Goal: Information Seeking & Learning: Learn about a topic

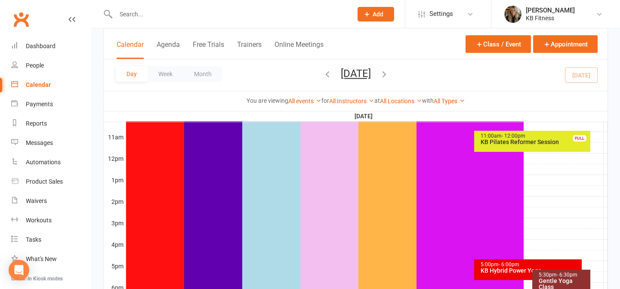
scroll to position [195, 0]
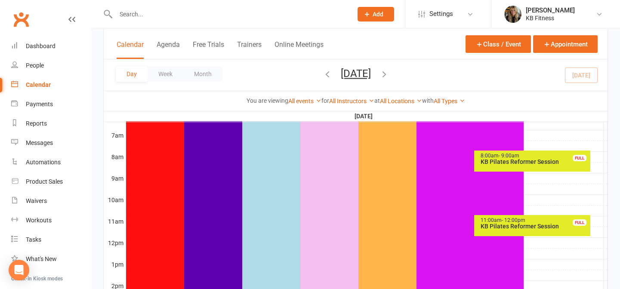
click at [496, 229] on div "11:00am - 12:00pm KB Pilates Reformer Session FULL" at bounding box center [532, 225] width 116 height 21
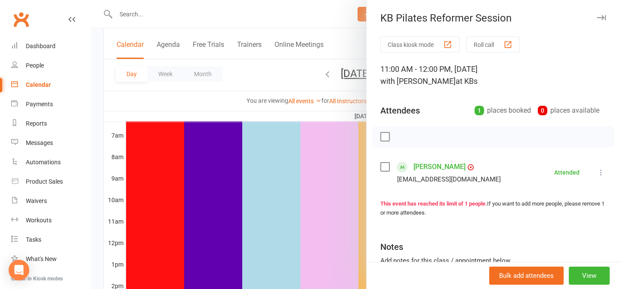
click at [597, 17] on icon "button" at bounding box center [601, 17] width 9 height 5
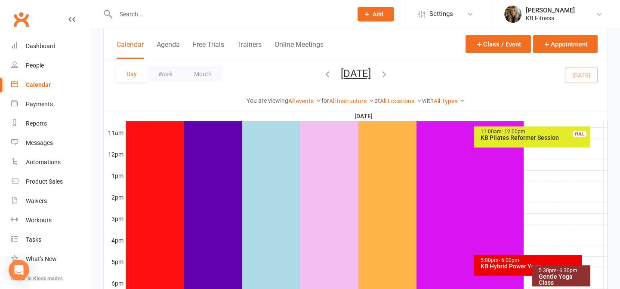
scroll to position [352, 0]
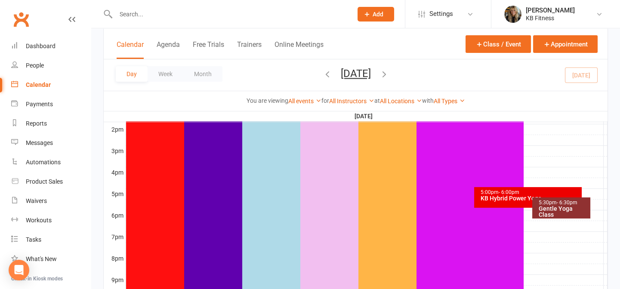
click at [554, 211] on div "Gentle Yoga Class" at bounding box center [564, 212] width 50 height 12
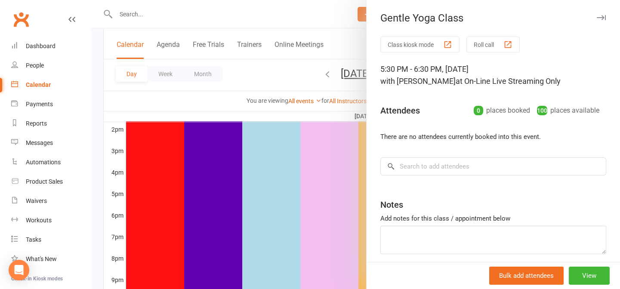
click at [597, 17] on icon "button" at bounding box center [601, 17] width 9 height 5
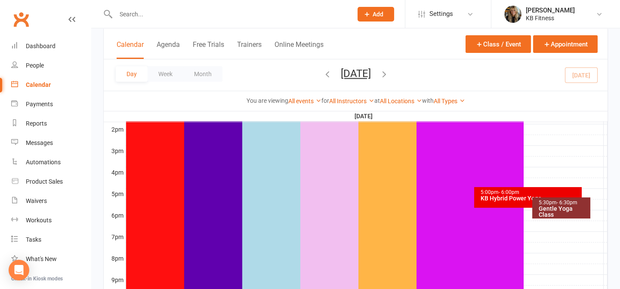
click at [491, 197] on div "KB Hybrid Power Yoga" at bounding box center [530, 198] width 100 height 6
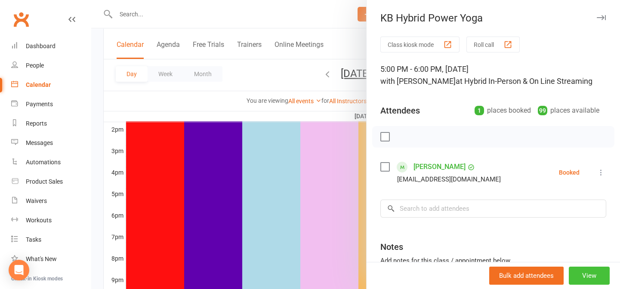
click at [574, 272] on button "View" at bounding box center [589, 276] width 41 height 18
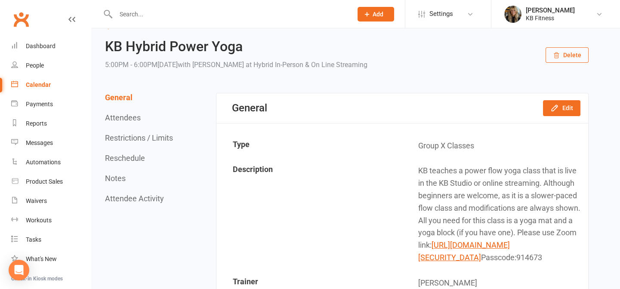
scroll to position [39, 0]
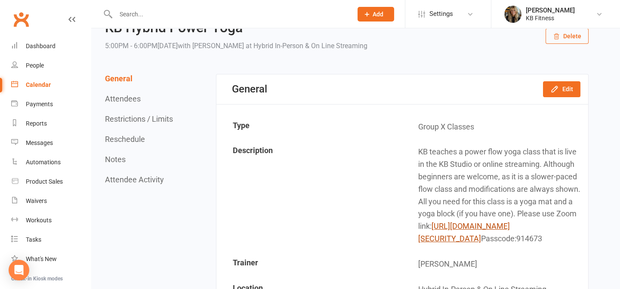
click at [504, 241] on link "[URL][DOMAIN_NAME][SECURITY_DATA]" at bounding box center [464, 233] width 92 height 22
